Goal: Information Seeking & Learning: Learn about a topic

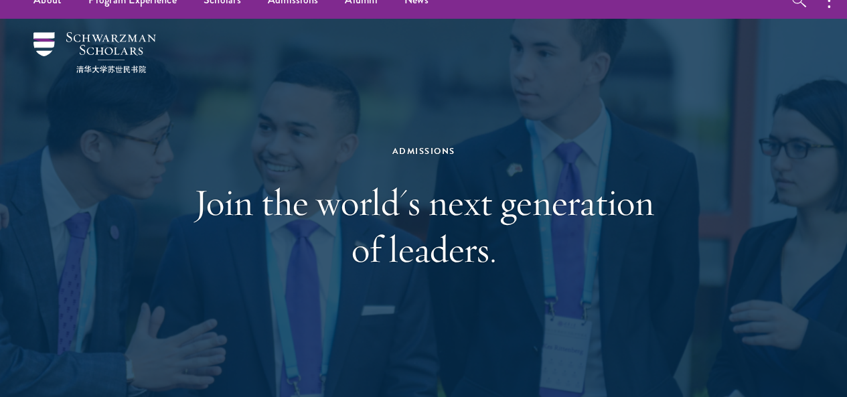
scroll to position [9, 0]
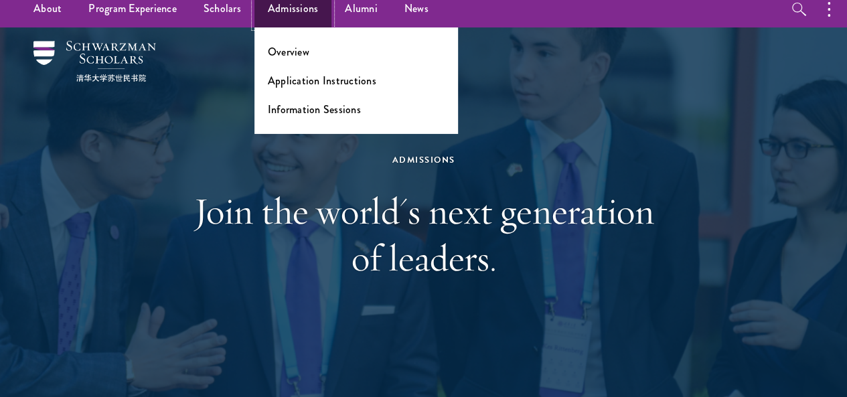
click at [293, 6] on link "Admissions" at bounding box center [294, 9] width 78 height 37
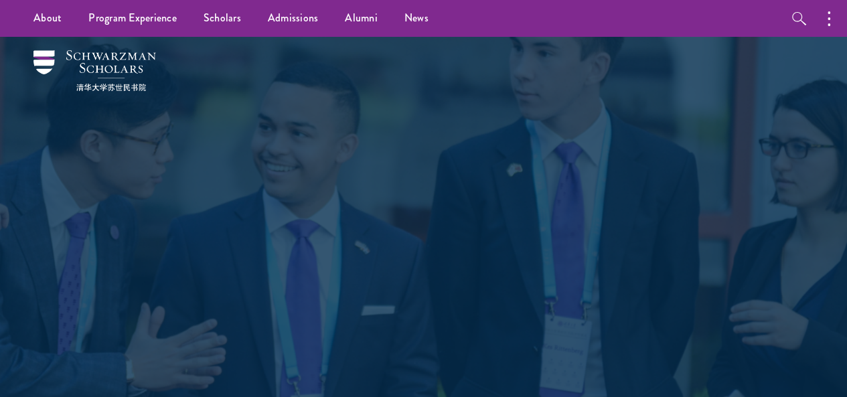
click at [219, 240] on h1 "Join the world's next generation of leaders." at bounding box center [424, 257] width 462 height 94
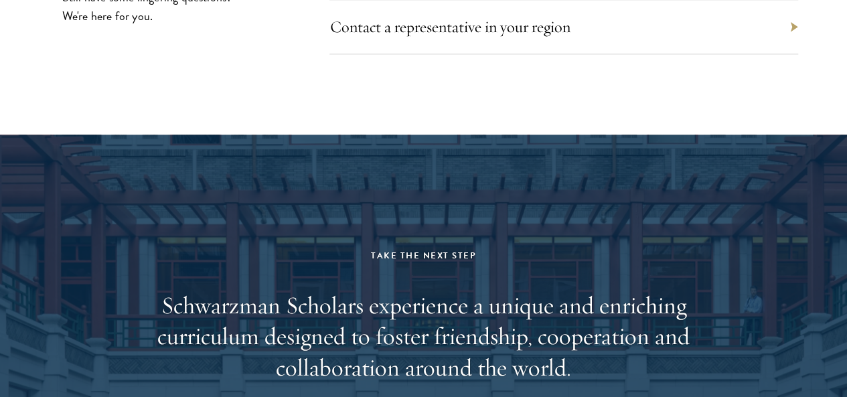
scroll to position [6020, 0]
